Goal: Book appointment/travel/reservation

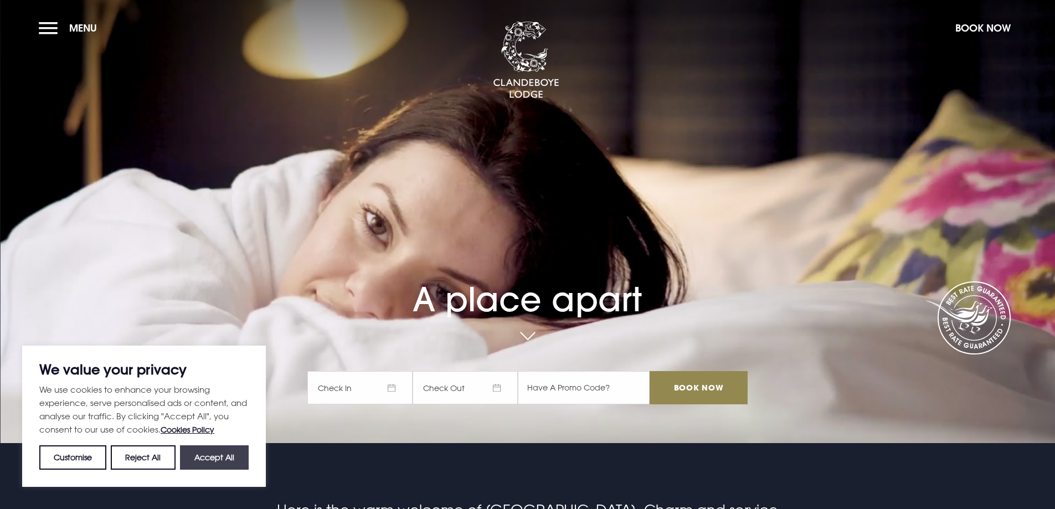
click at [211, 460] on button "Accept All" at bounding box center [214, 457] width 69 height 24
checkbox input "true"
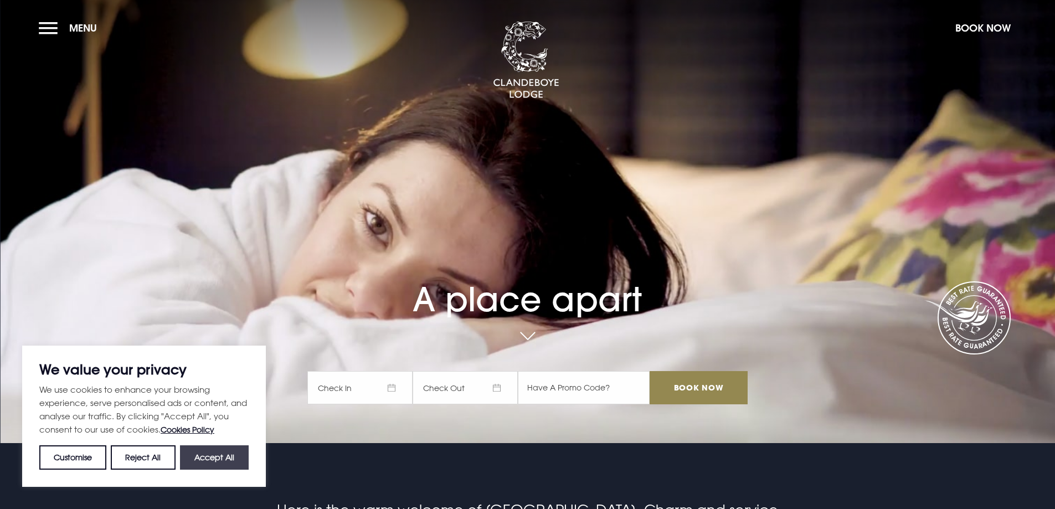
checkbox input "true"
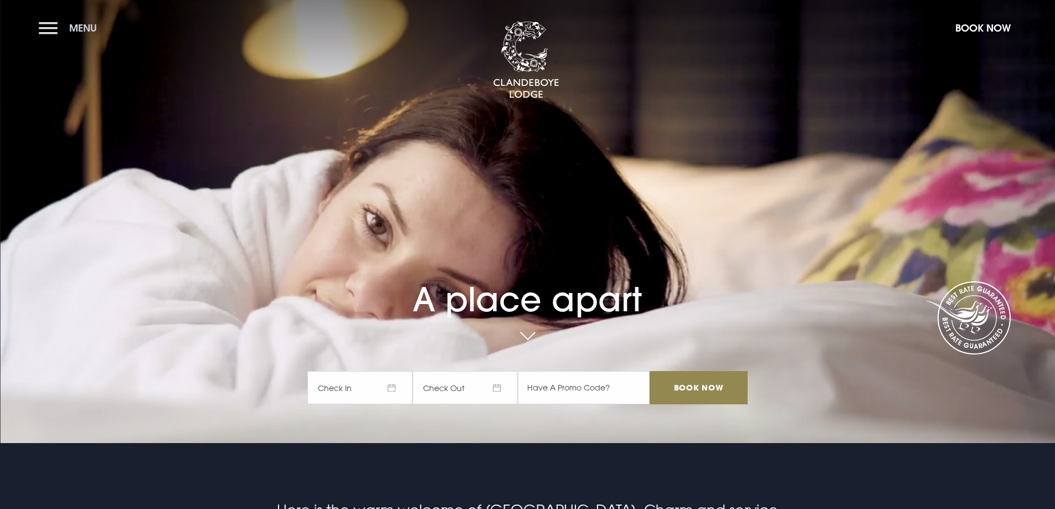
click at [51, 29] on button "Menu" at bounding box center [71, 28] width 64 height 24
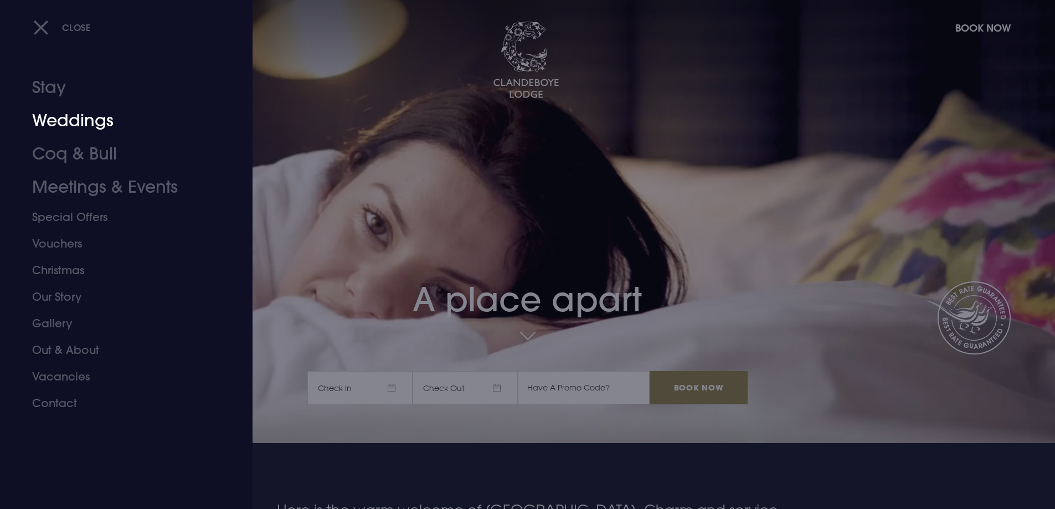
click at [55, 118] on link "Weddings" at bounding box center [119, 120] width 175 height 33
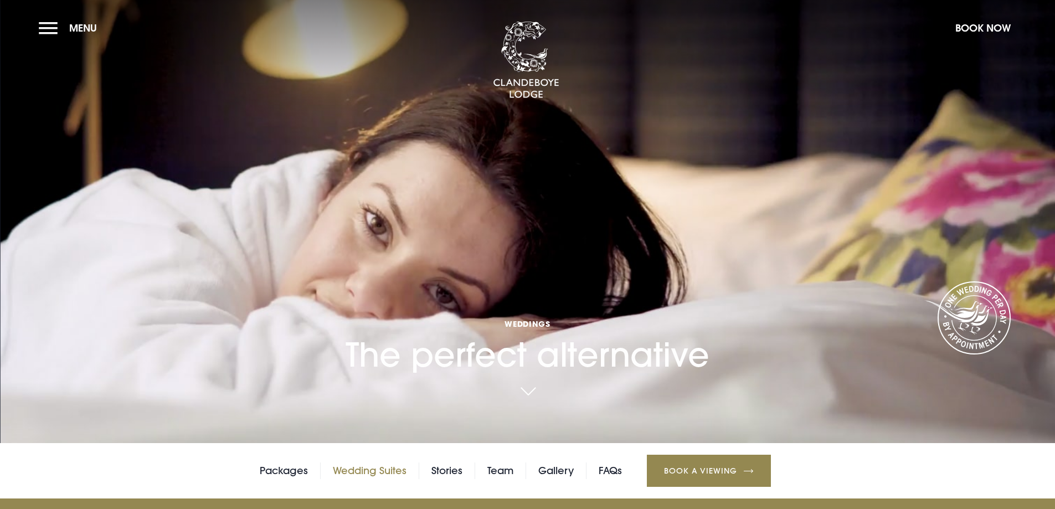
click at [388, 471] on link "Wedding Suites" at bounding box center [370, 470] width 74 height 17
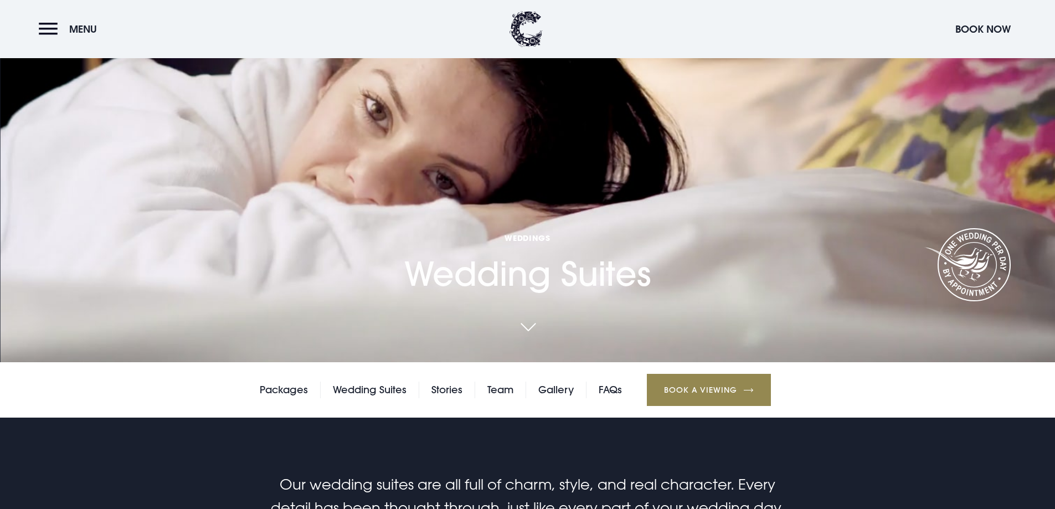
scroll to position [166, 0]
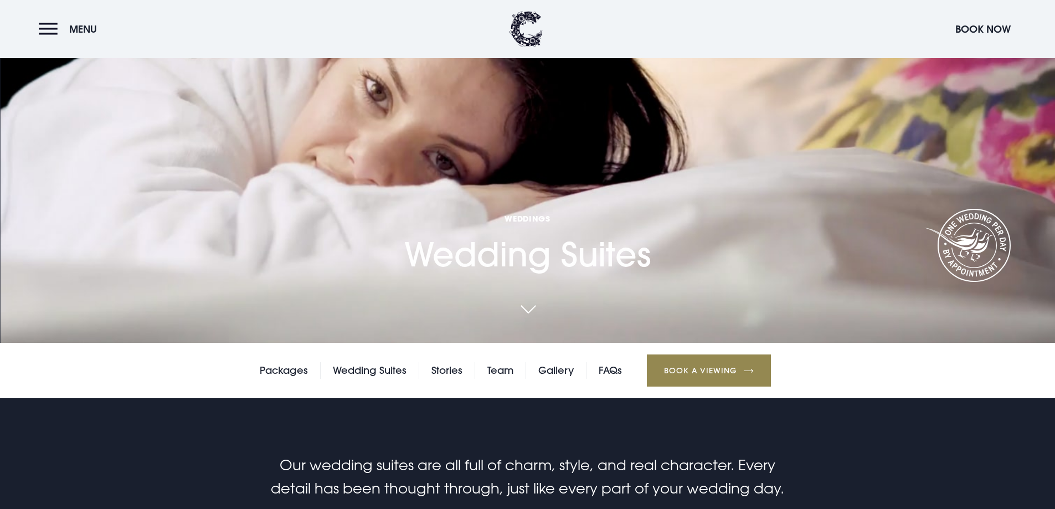
click at [530, 311] on link at bounding box center [527, 310] width 25 height 24
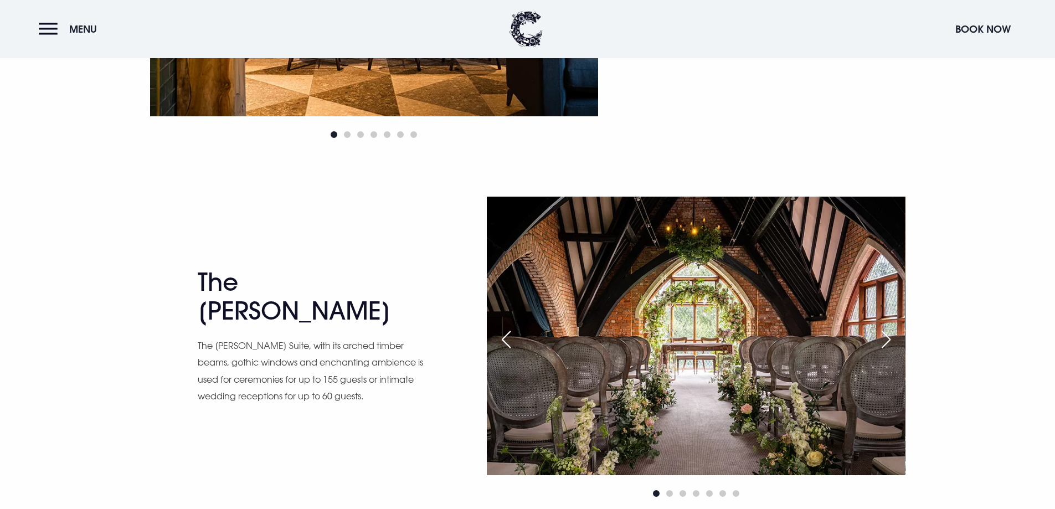
scroll to position [1810, 0]
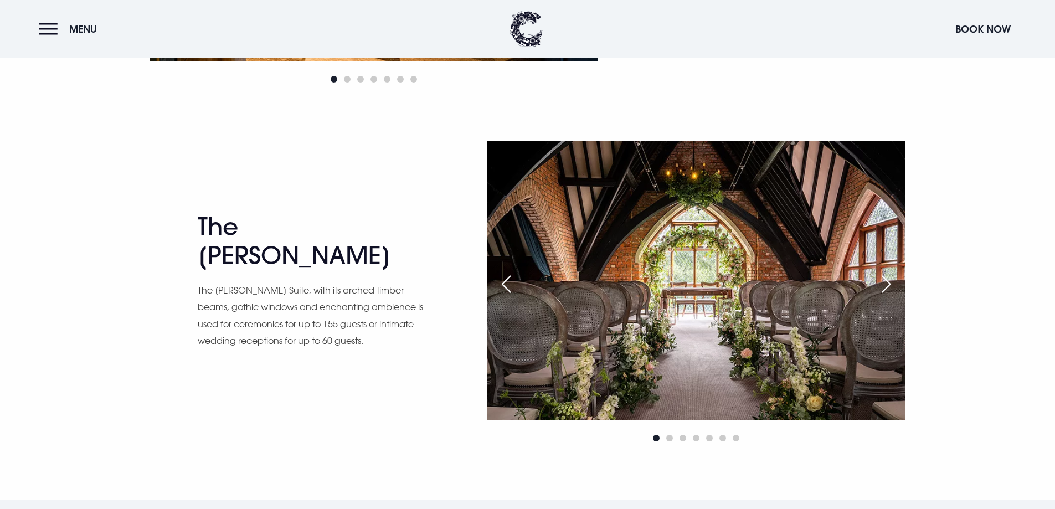
click at [886, 283] on div "Next slide" at bounding box center [886, 284] width 28 height 24
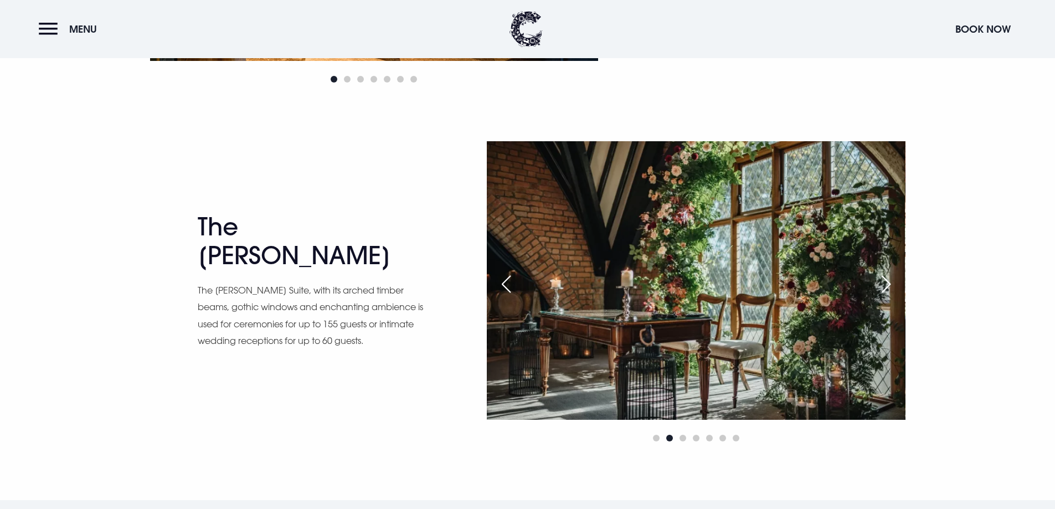
click at [886, 283] on div "Next slide" at bounding box center [886, 284] width 28 height 24
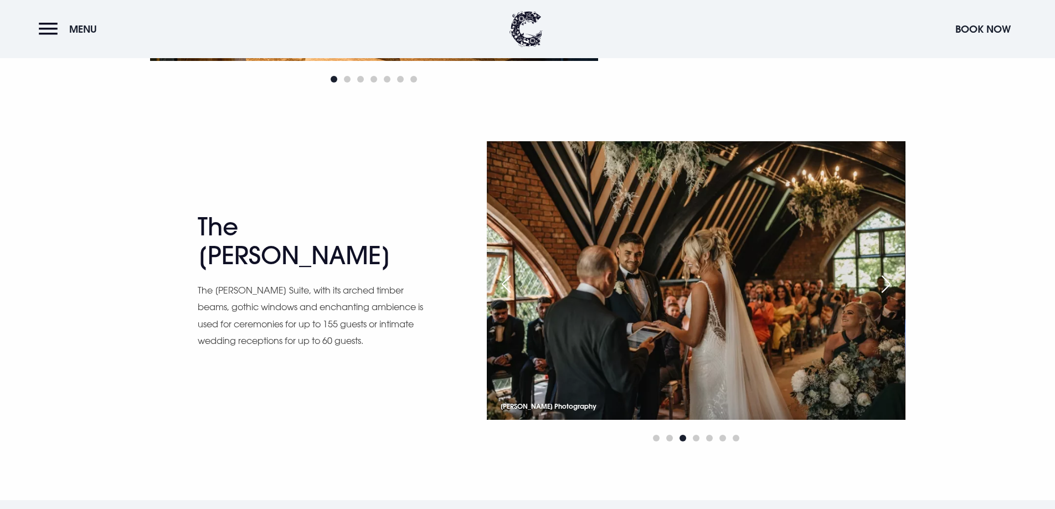
click at [886, 283] on div "Next slide" at bounding box center [886, 284] width 28 height 24
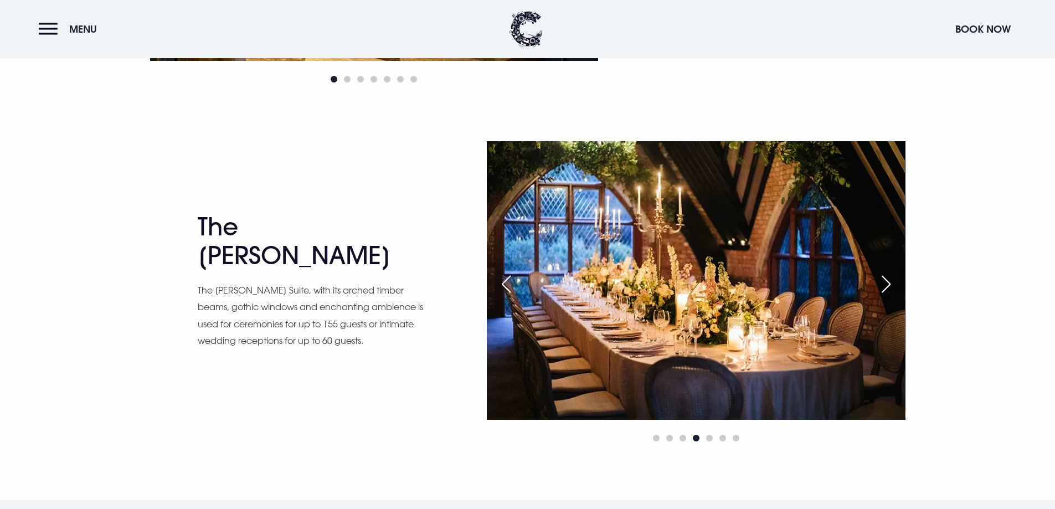
click at [886, 283] on div "Next slide" at bounding box center [886, 284] width 28 height 24
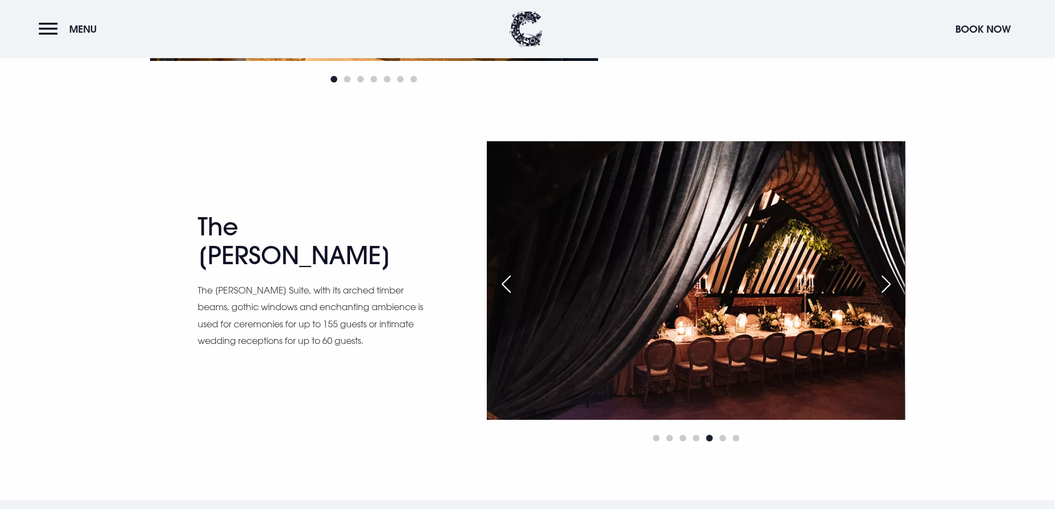
click at [886, 283] on div "Next slide" at bounding box center [886, 284] width 28 height 24
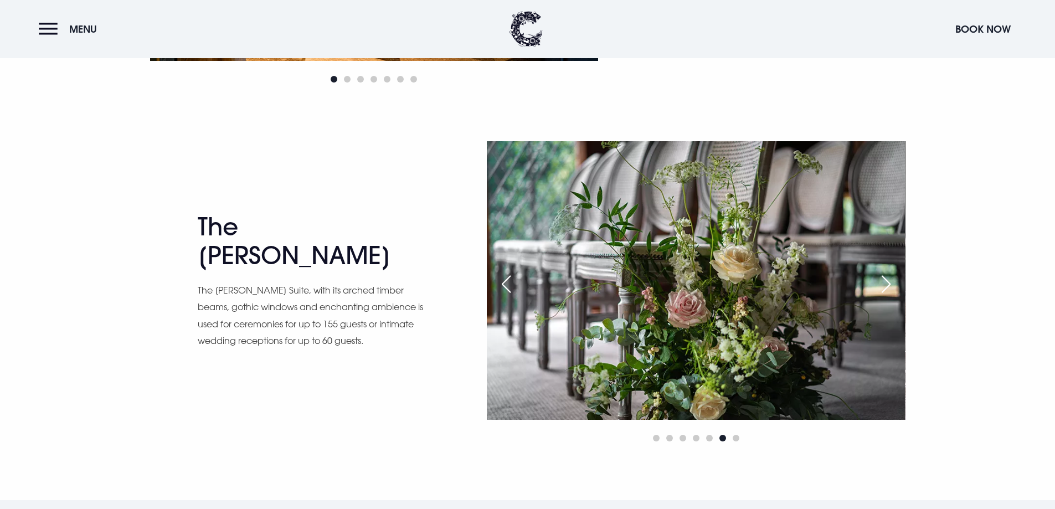
click at [886, 283] on div "Next slide" at bounding box center [886, 284] width 28 height 24
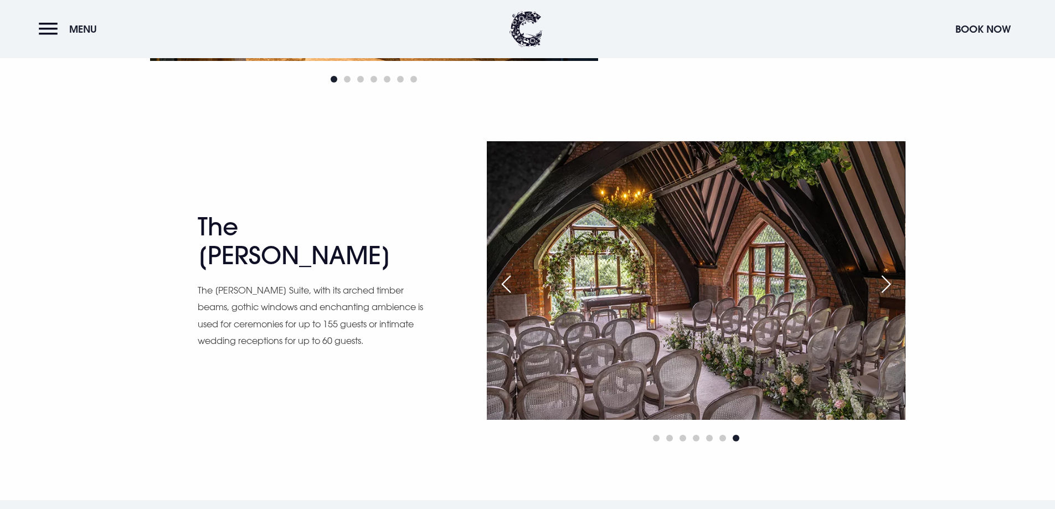
click at [886, 283] on div "Next slide" at bounding box center [886, 284] width 28 height 24
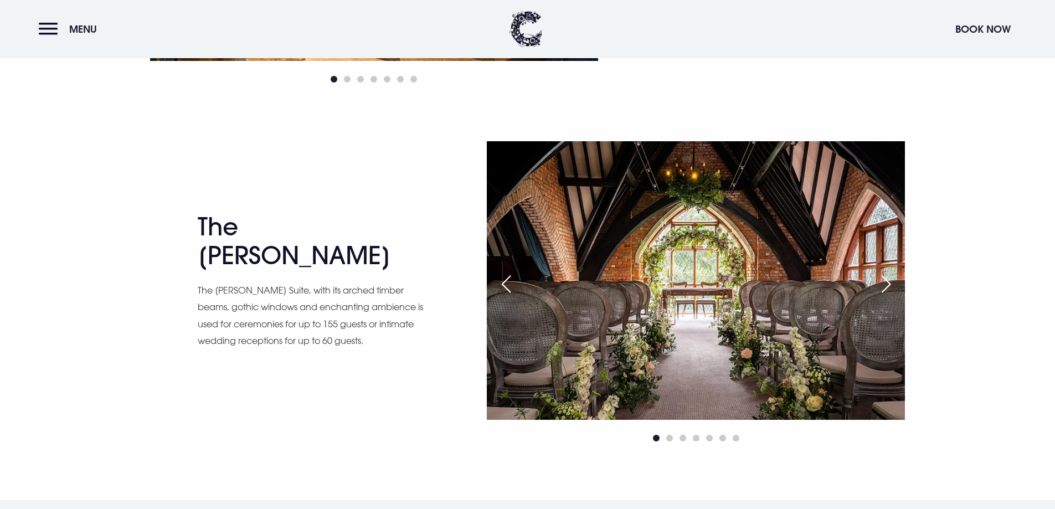
click at [886, 283] on div "Next slide" at bounding box center [886, 284] width 28 height 24
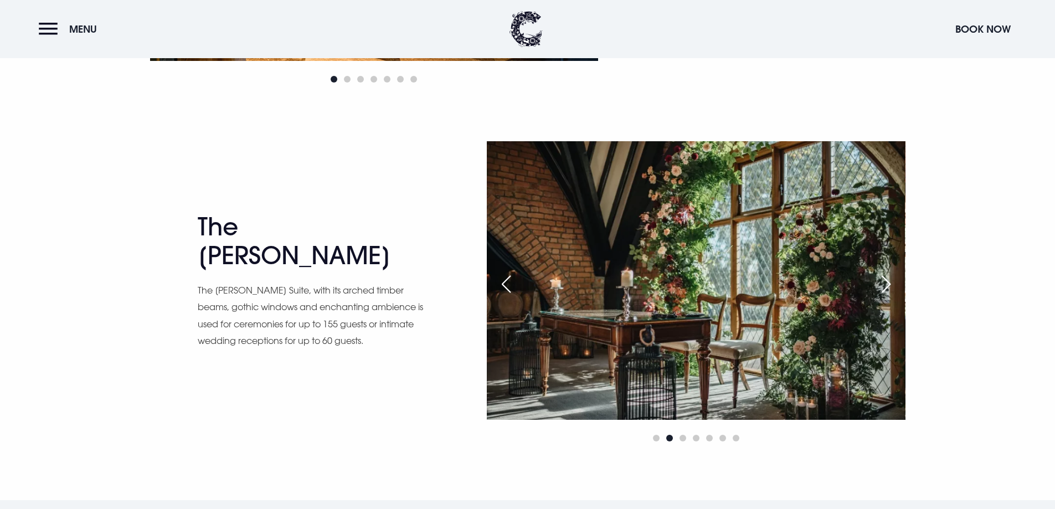
click at [886, 283] on div "Next slide" at bounding box center [886, 284] width 28 height 24
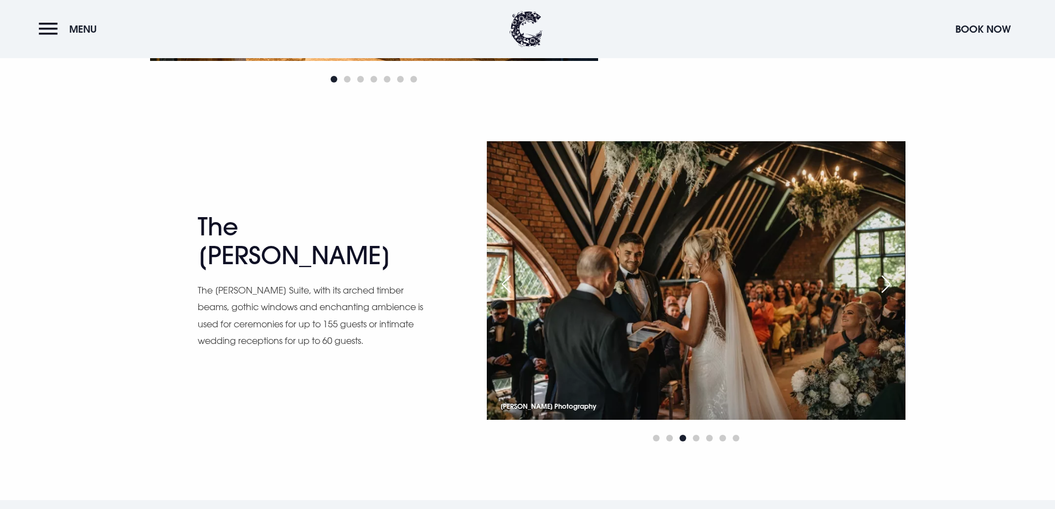
click at [886, 283] on div "Next slide" at bounding box center [886, 284] width 28 height 24
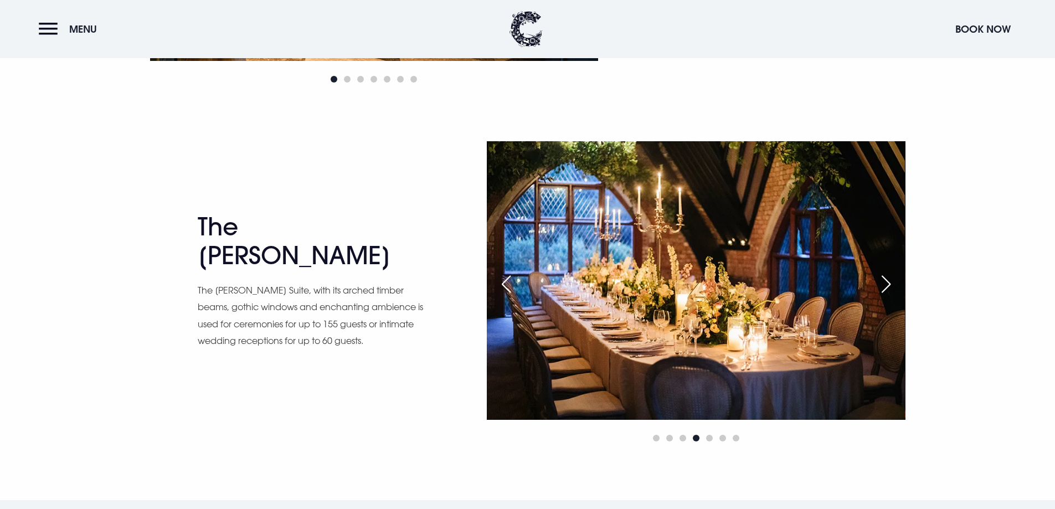
click at [883, 284] on div "Next slide" at bounding box center [886, 284] width 28 height 24
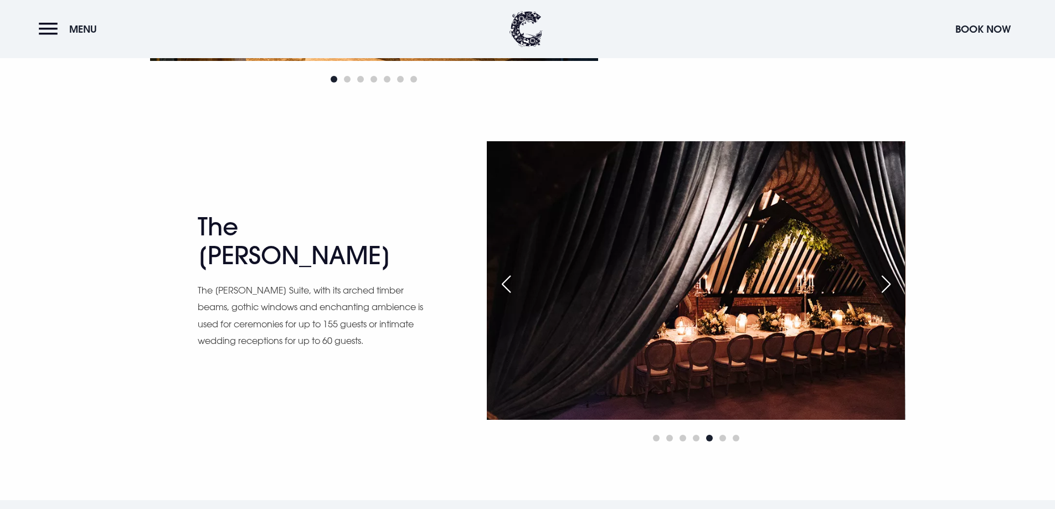
click at [883, 284] on div "Next slide" at bounding box center [886, 284] width 28 height 24
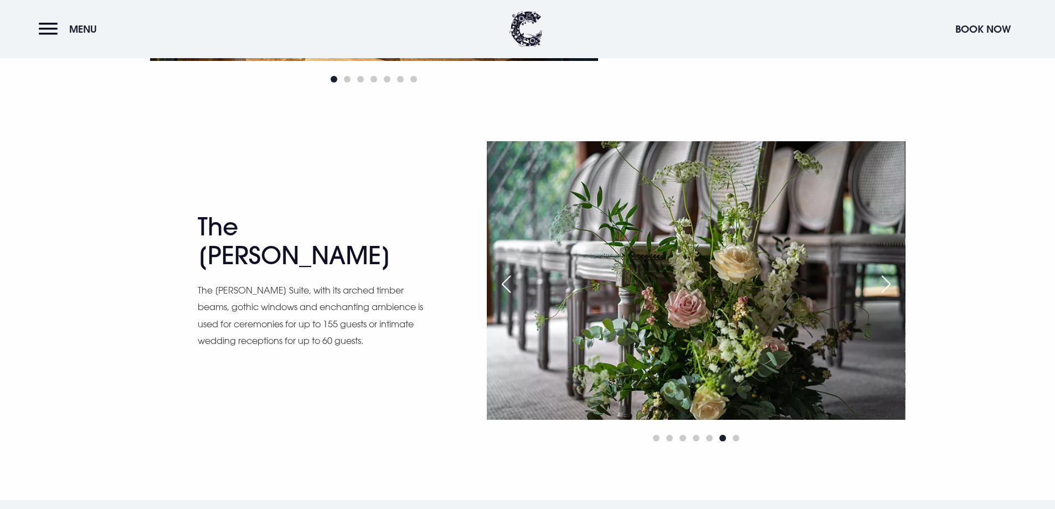
click at [883, 284] on div "Next slide" at bounding box center [886, 284] width 28 height 24
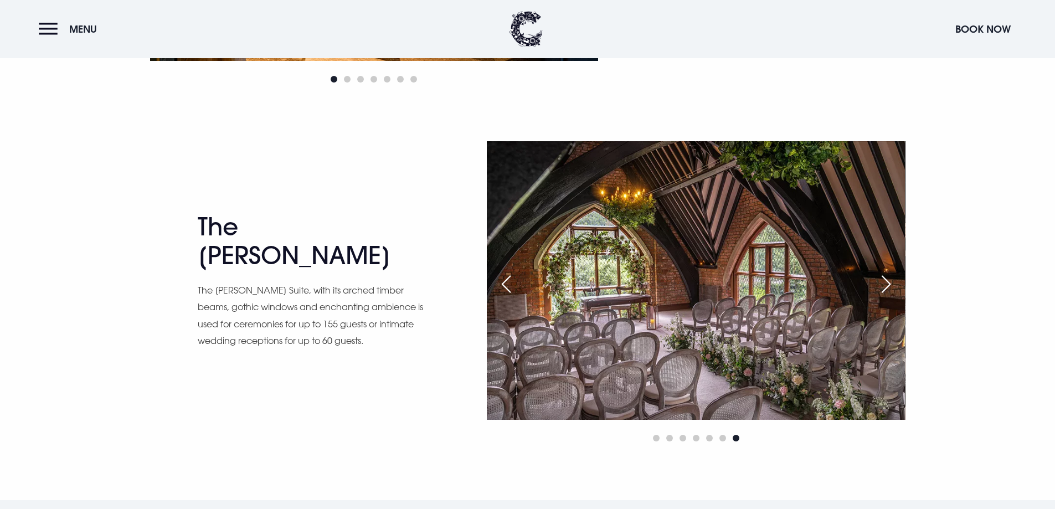
click at [883, 284] on div "Next slide" at bounding box center [886, 284] width 28 height 24
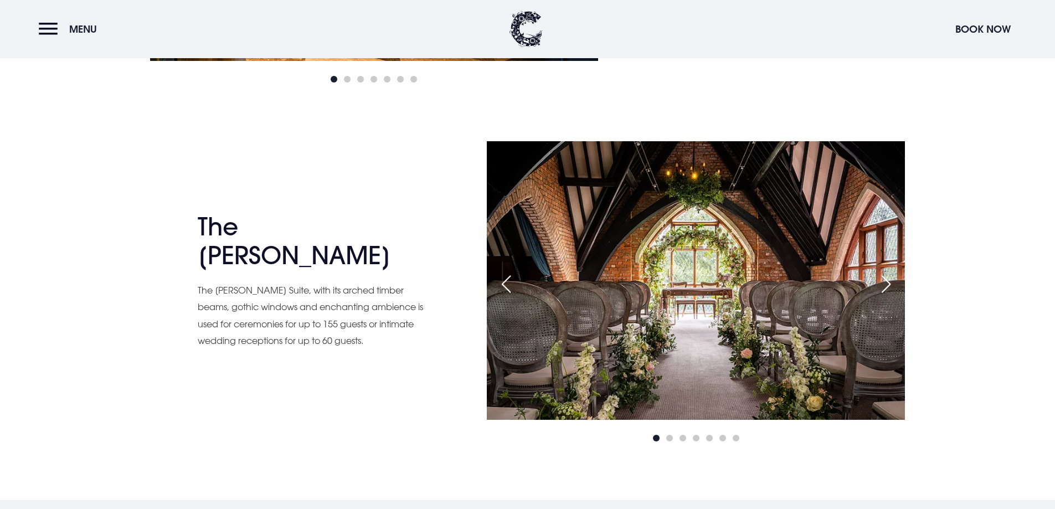
click at [883, 284] on div "Next slide" at bounding box center [886, 284] width 28 height 24
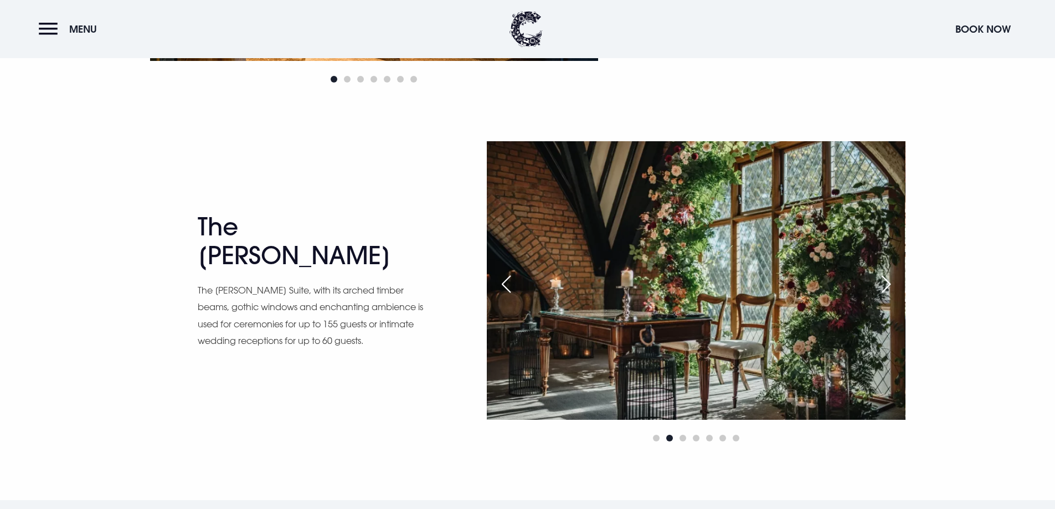
click at [883, 284] on div "Next slide" at bounding box center [886, 284] width 28 height 24
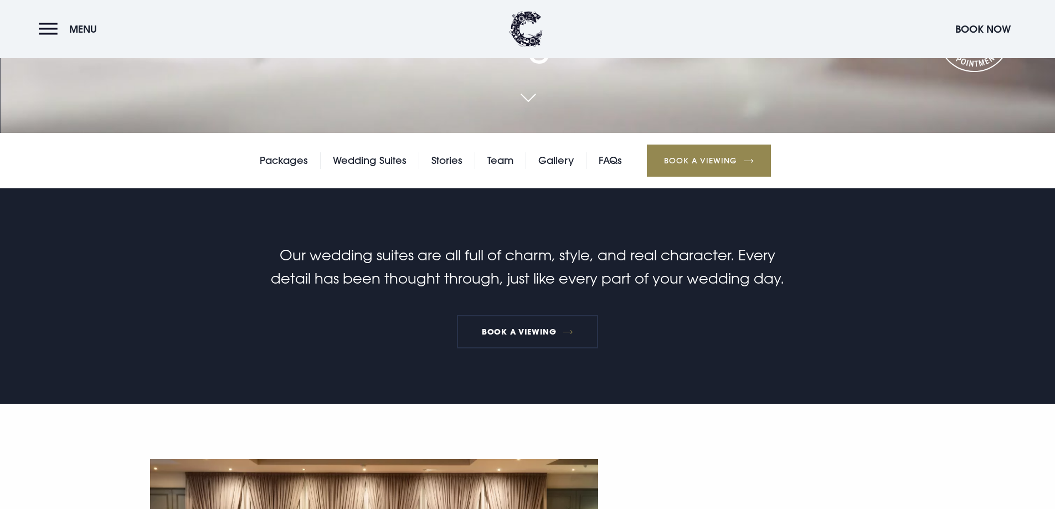
scroll to position [370, 0]
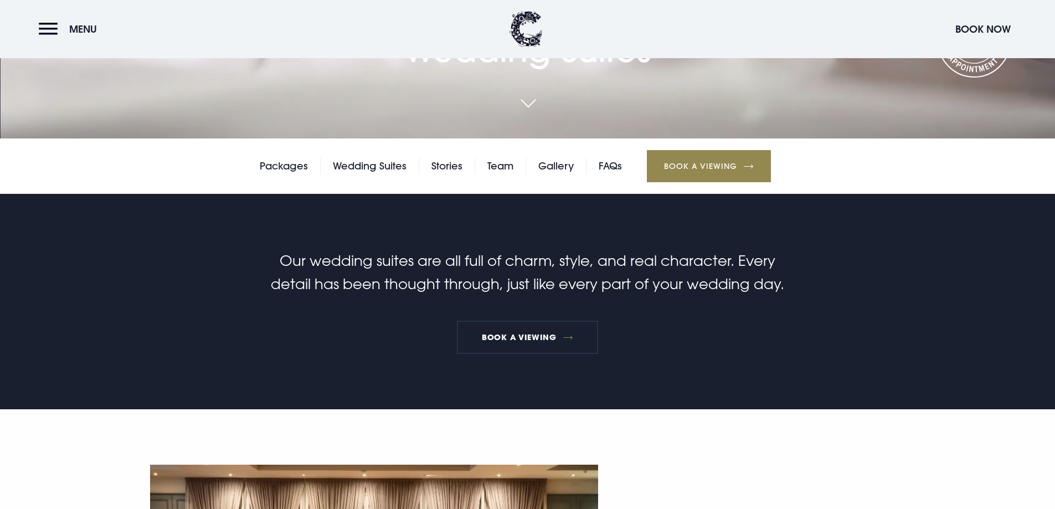
click at [684, 166] on link "Book a Viewing" at bounding box center [709, 166] width 124 height 32
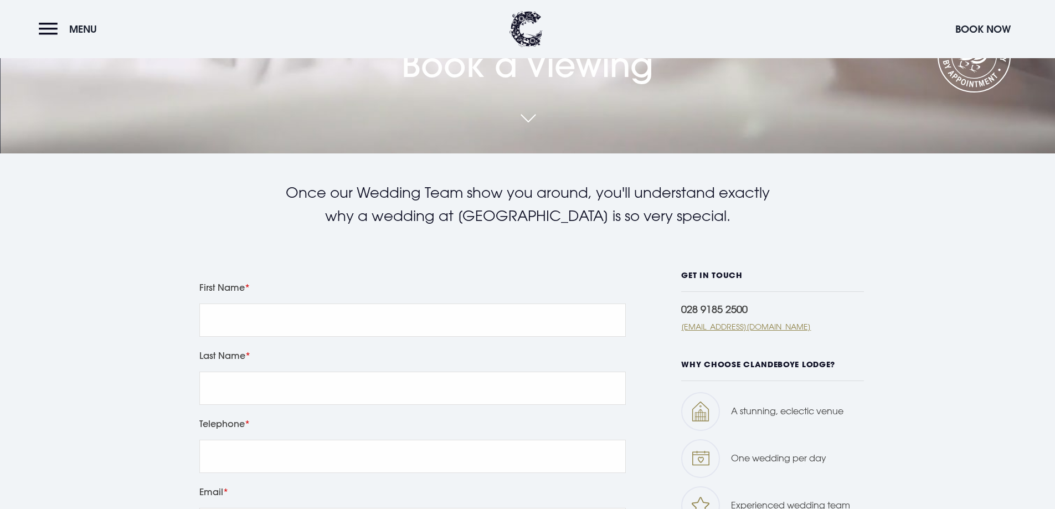
scroll to position [221, 0]
